Goal: Navigation & Orientation: Find specific page/section

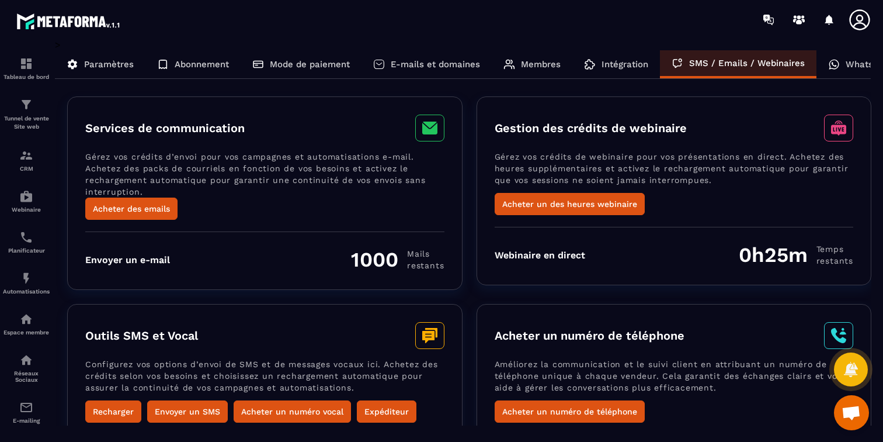
scroll to position [39, 0]
click at [33, 202] on img at bounding box center [26, 196] width 14 height 14
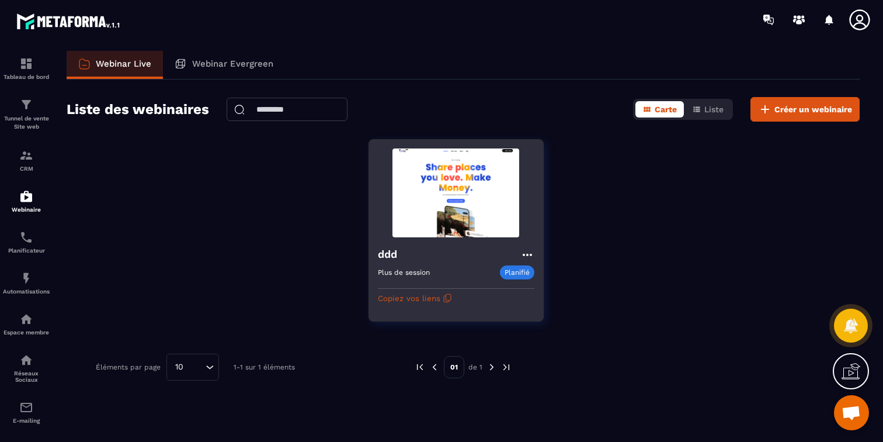
click at [526, 256] on icon at bounding box center [527, 255] width 14 height 14
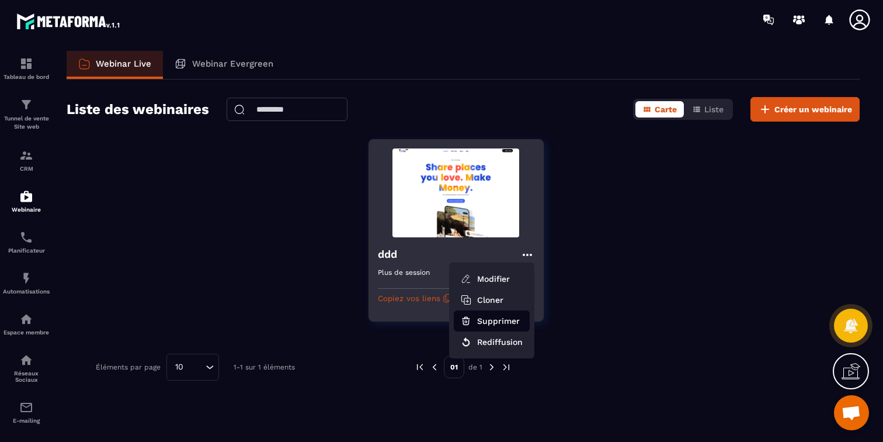
click at [505, 324] on button "Supprimer" at bounding box center [492, 320] width 76 height 21
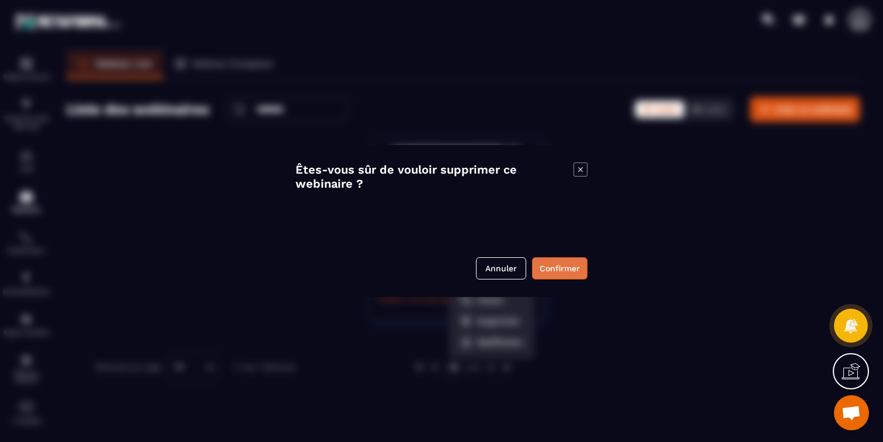
click at [557, 272] on button "Confirmer" at bounding box center [559, 268] width 55 height 22
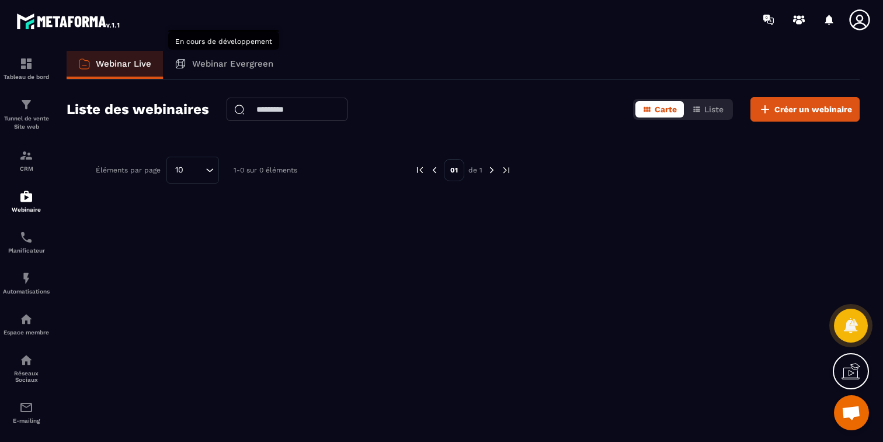
click at [233, 65] on p "Webinar Evergreen" at bounding box center [232, 63] width 81 height 11
click at [26, 288] on p "Automatisations" at bounding box center [26, 291] width 47 height 6
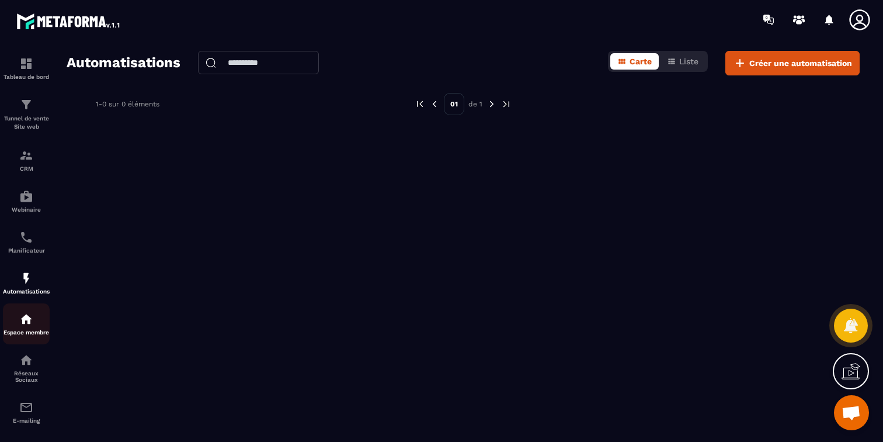
click at [25, 318] on img at bounding box center [26, 319] width 14 height 14
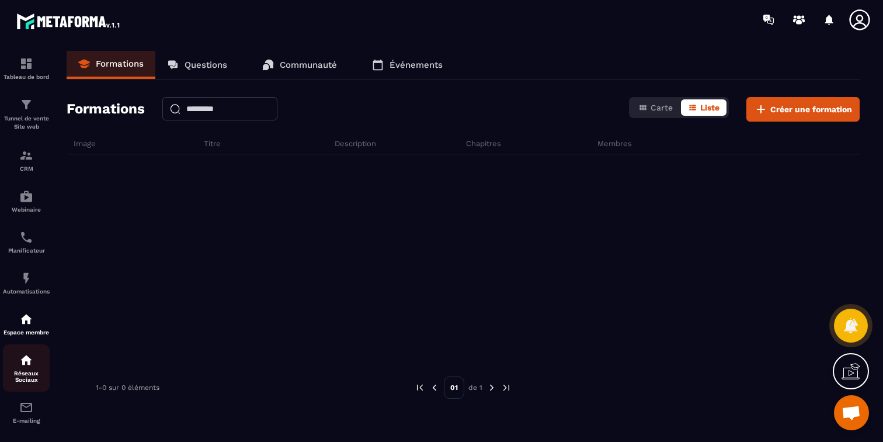
click at [27, 362] on img at bounding box center [26, 360] width 14 height 14
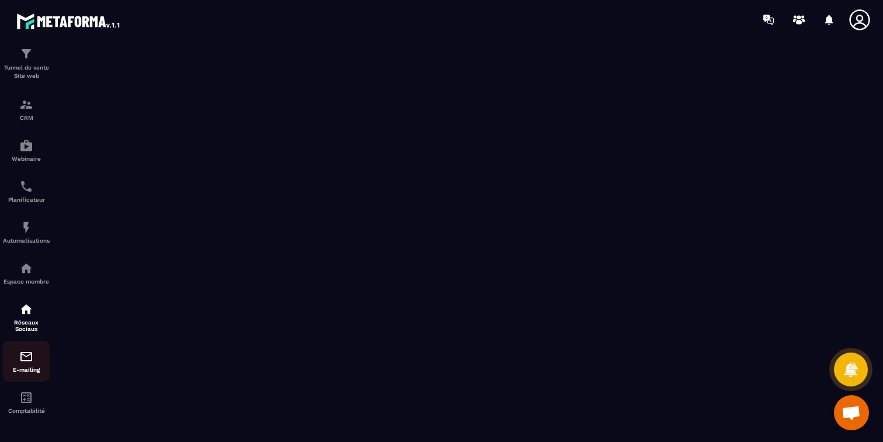
scroll to position [51, 0]
click at [27, 362] on img at bounding box center [26, 356] width 14 height 14
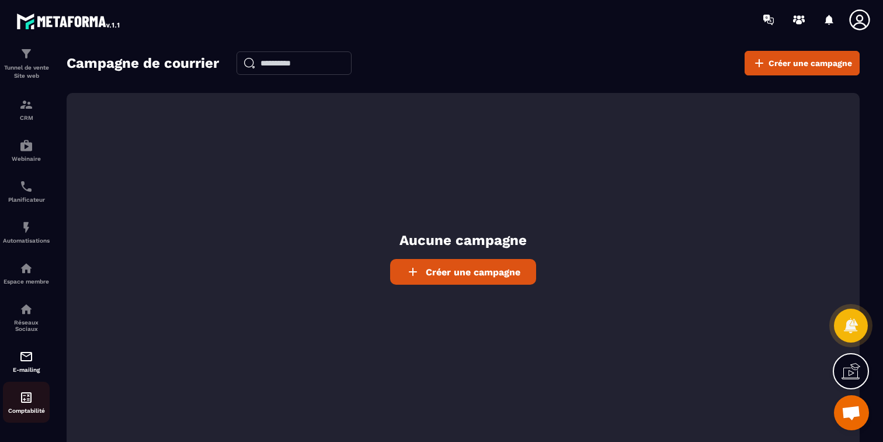
scroll to position [51, 0]
click at [29, 407] on p "Comptabilité" at bounding box center [26, 410] width 47 height 6
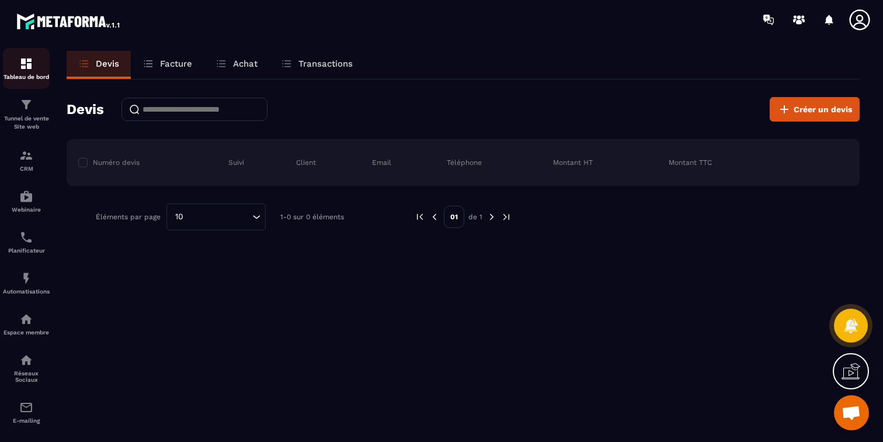
click at [25, 77] on p "Tableau de bord" at bounding box center [26, 77] width 47 height 6
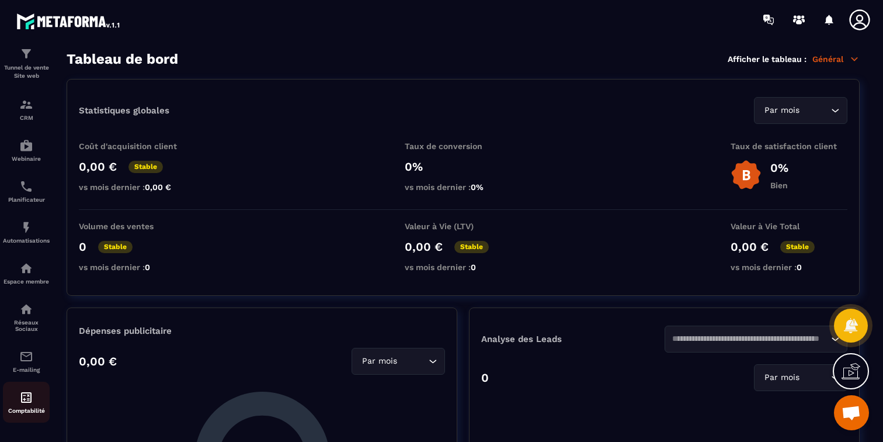
scroll to position [51, 0]
click at [18, 402] on div "Comptabilité" at bounding box center [26, 401] width 47 height 23
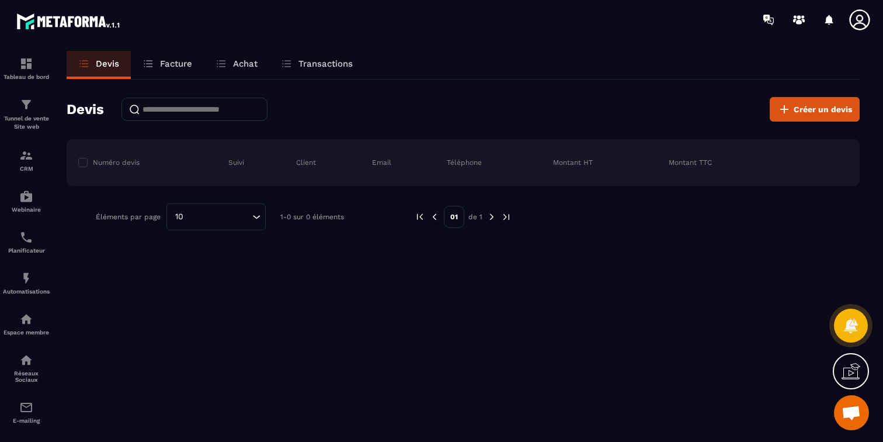
click at [176, 68] on p "Facture" at bounding box center [176, 63] width 32 height 11
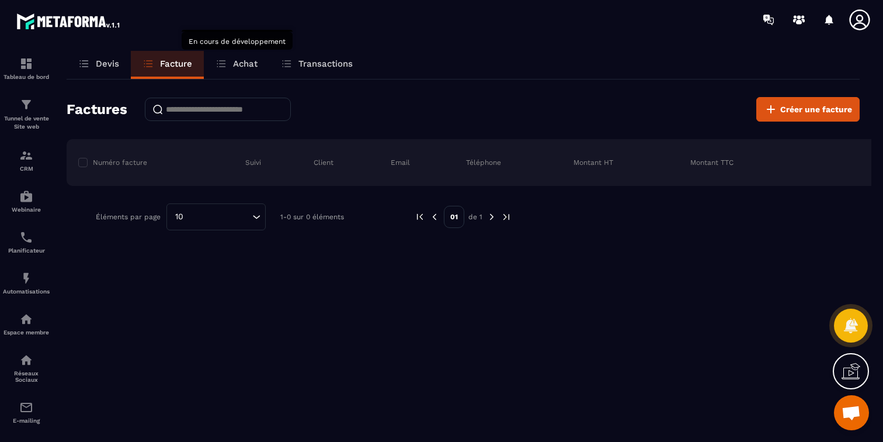
click at [255, 72] on div "Achat" at bounding box center [236, 65] width 65 height 28
click at [245, 62] on p "Achat" at bounding box center [245, 63] width 25 height 11
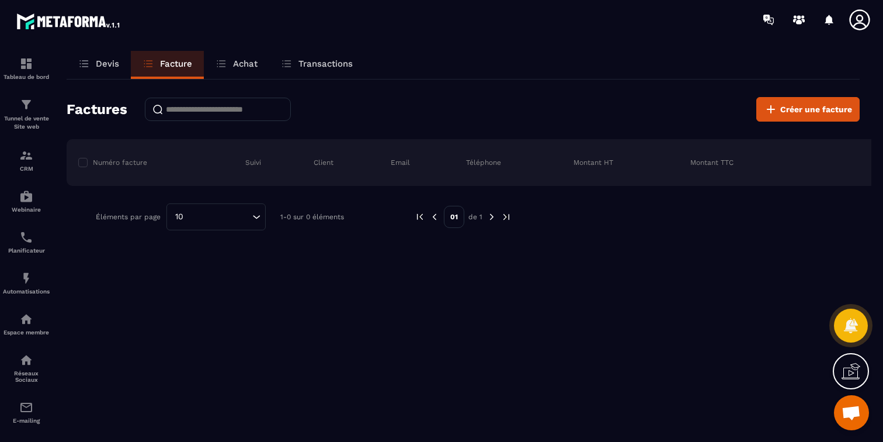
click at [310, 64] on p "Transactions" at bounding box center [325, 63] width 54 height 11
